Goal: Answer question/provide support

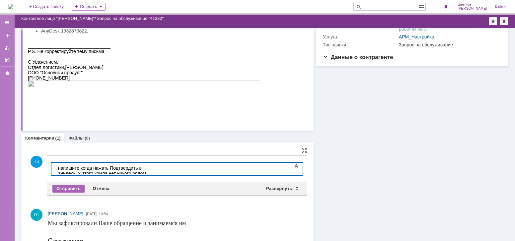
click at [71, 186] on div "Отправить" at bounding box center [68, 189] width 32 height 8
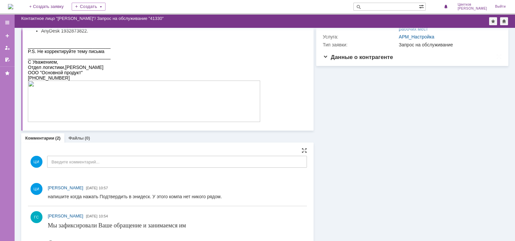
scroll to position [87, 0]
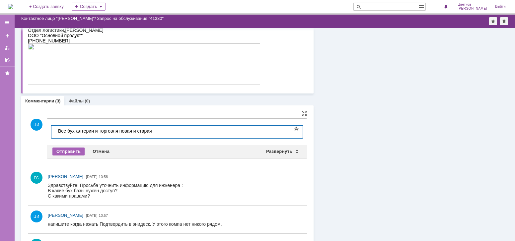
click at [66, 151] on div "Отправить" at bounding box center [68, 152] width 32 height 8
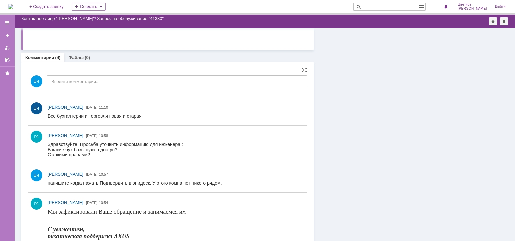
scroll to position [151, 0]
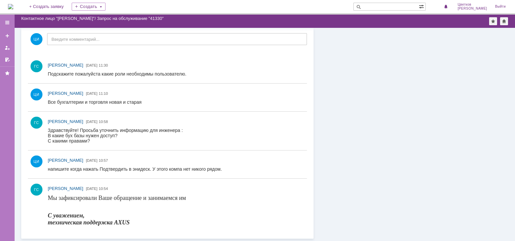
scroll to position [189, 0]
click at [166, 72] on div "Подскажите пожалуйста какие роли необходимы пользователю." at bounding box center [117, 73] width 139 height 5
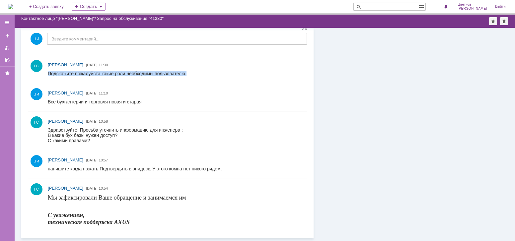
click at [166, 72] on div "Подскажите пожалуйста какие роли необходимы пользователю." at bounding box center [117, 73] width 139 height 5
copy div "Подскажите пожалуйста какие роли необходимы пользователю."
